Goal: Task Accomplishment & Management: Manage account settings

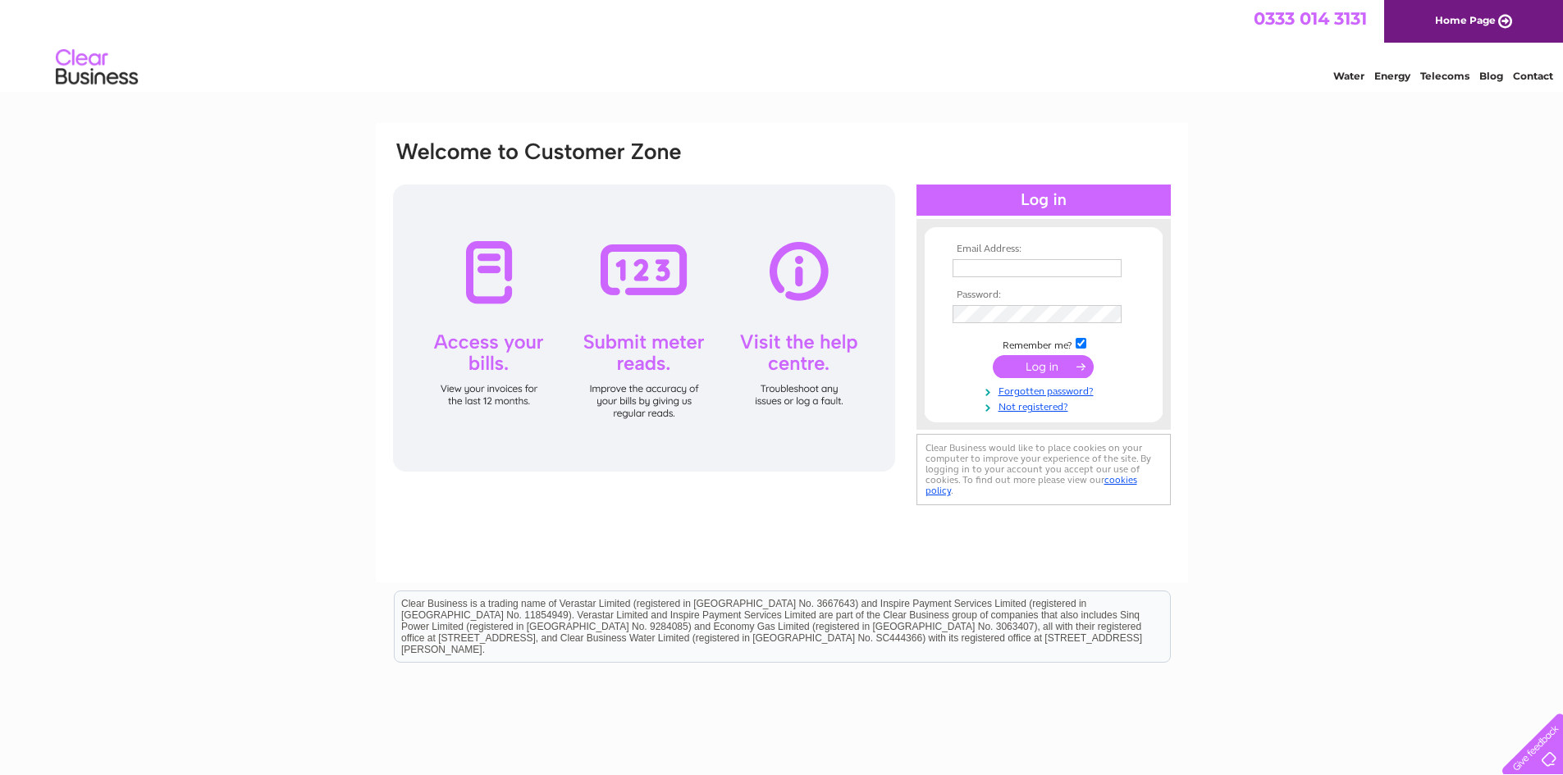
type input "discounttyresglos@gmail.com"
click at [1065, 362] on input "submit" at bounding box center [1043, 366] width 101 height 23
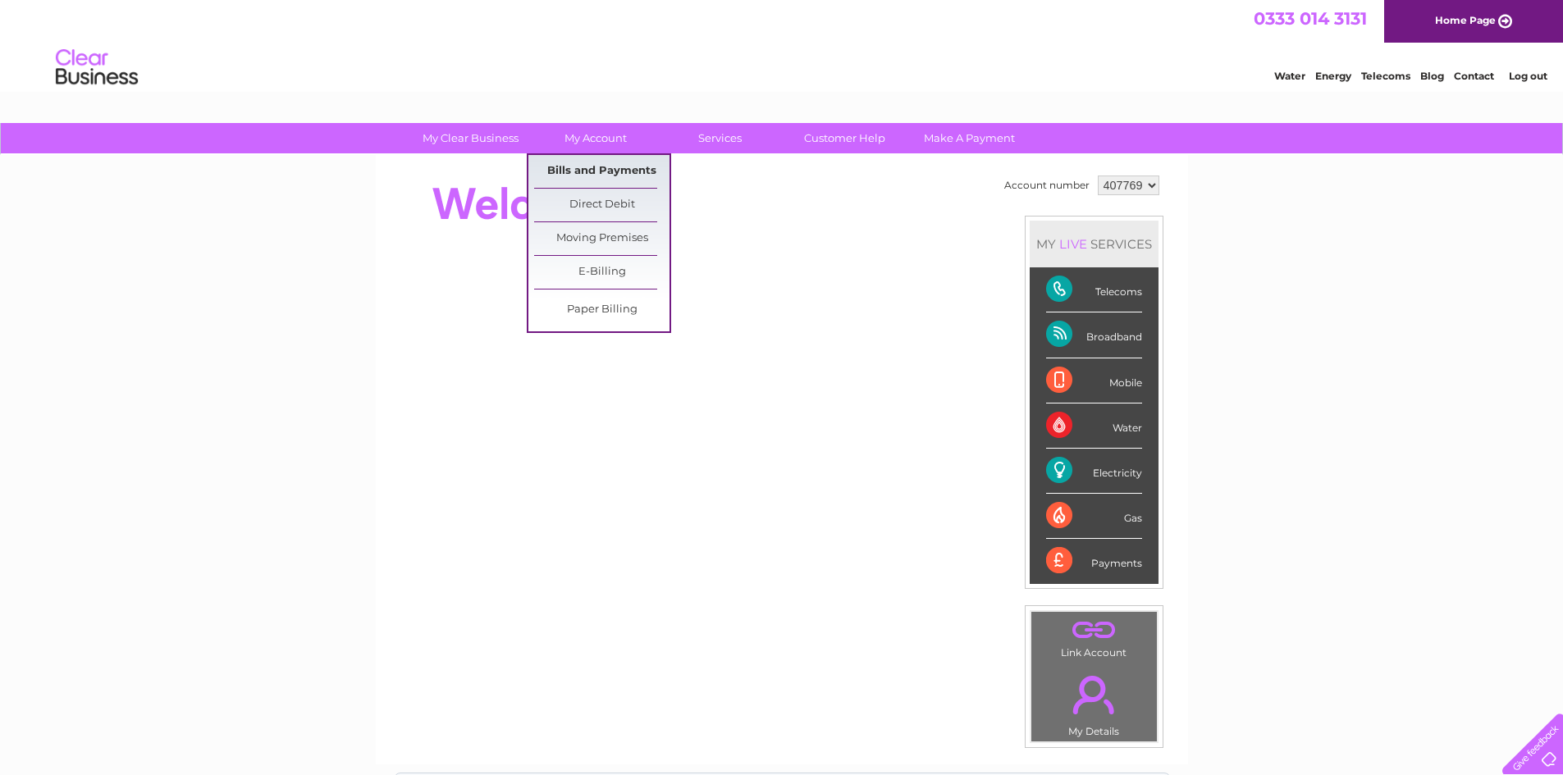
click at [587, 159] on link "Bills and Payments" at bounding box center [601, 171] width 135 height 33
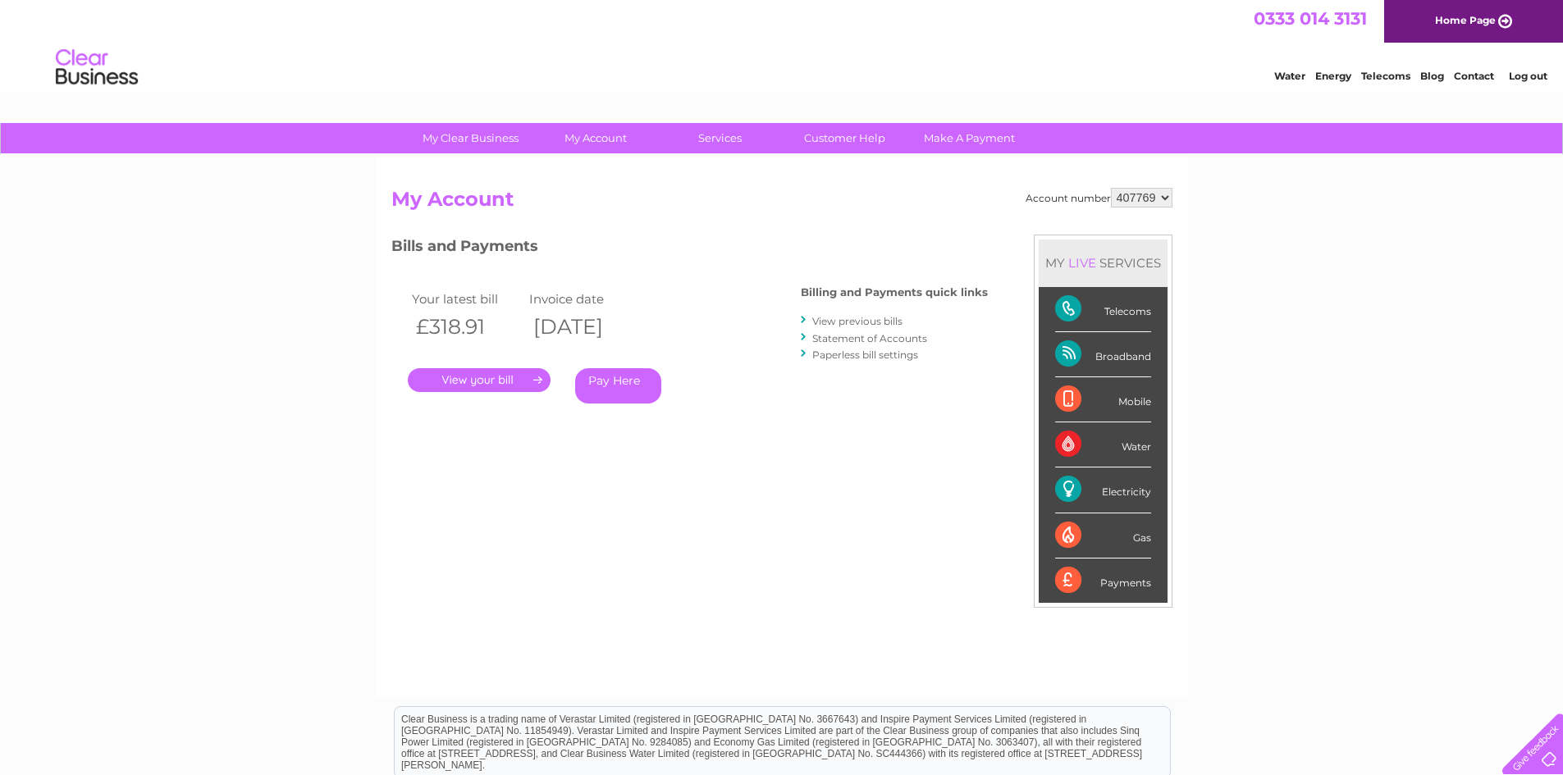
click at [519, 382] on link "." at bounding box center [479, 380] width 143 height 24
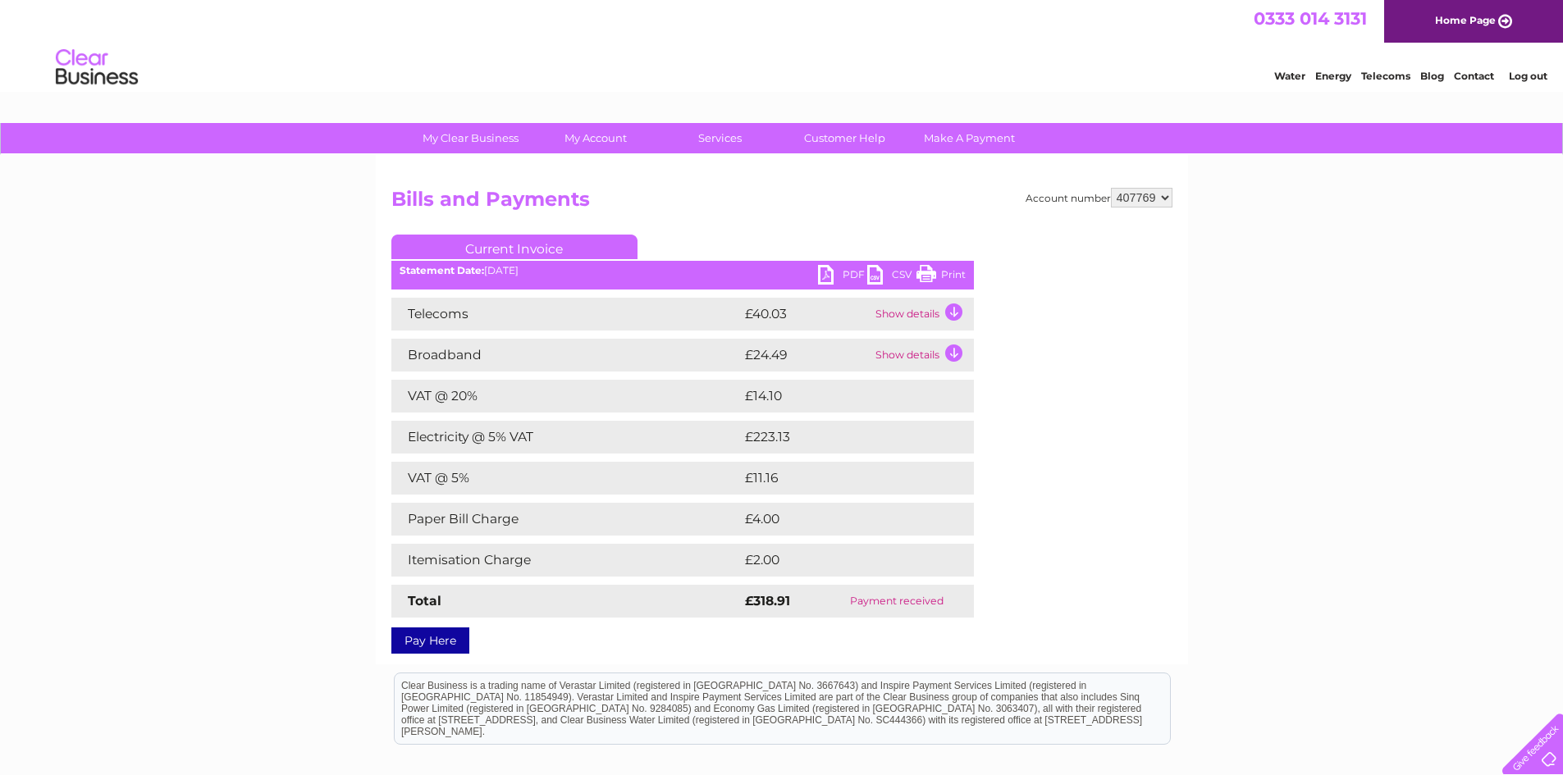
click at [846, 273] on link "PDF" at bounding box center [842, 277] width 49 height 24
